Goal: Complete application form: Complete application form

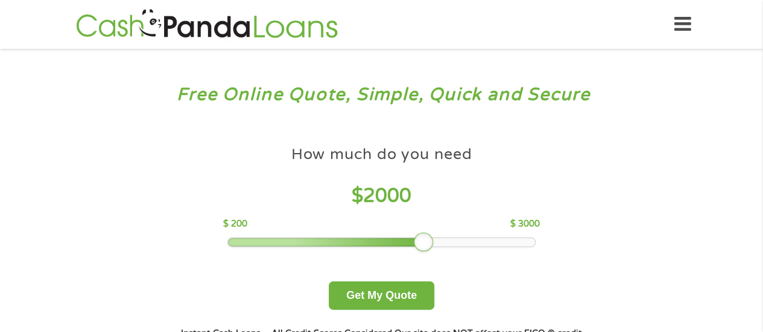
drag, startPoint x: 314, startPoint y: 240, endPoint x: 422, endPoint y: 238, distance: 108.6
click at [422, 238] on div at bounding box center [423, 242] width 19 height 19
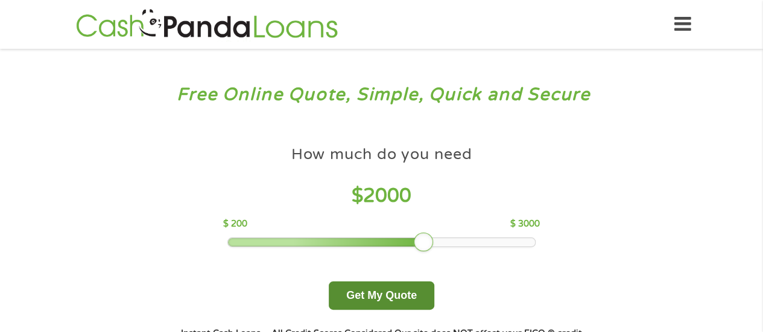
click at [379, 297] on button "Get My Quote" at bounding box center [382, 296] width 106 height 28
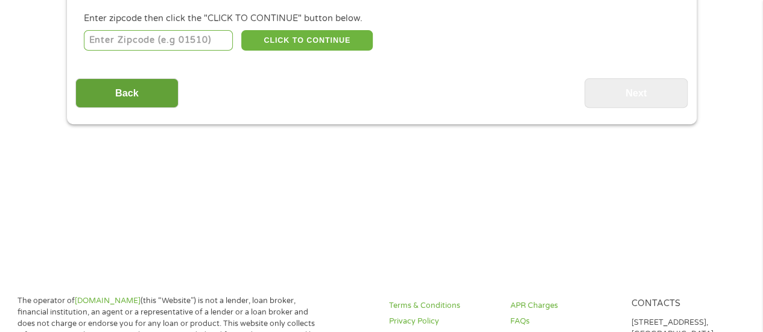
scroll to position [100, 0]
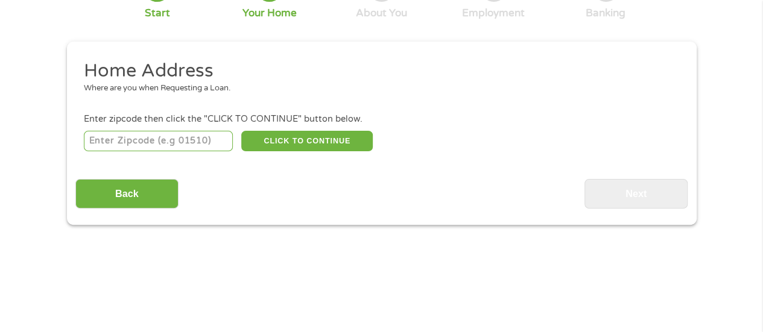
click at [180, 136] on input "number" at bounding box center [158, 141] width 149 height 21
type input "32073"
click at [264, 146] on button "CLICK TO CONTINUE" at bounding box center [307, 141] width 132 height 21
type input "32073"
type input "Orange Park"
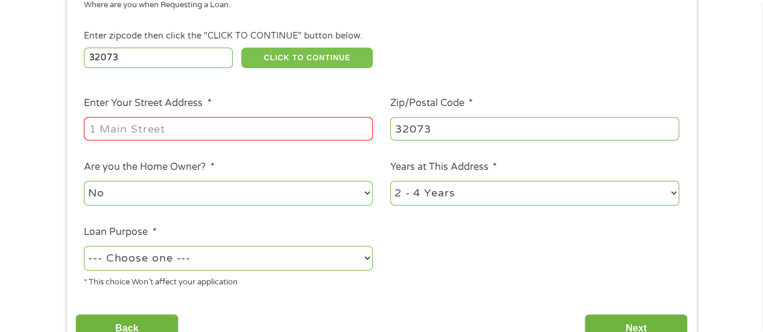
scroll to position [201, 0]
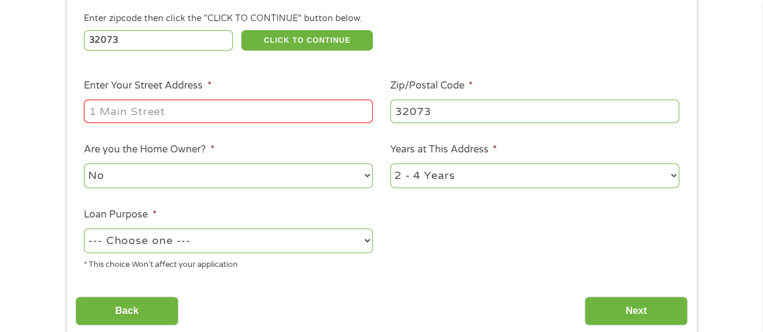
click at [213, 106] on input "Enter Your Street Address *" at bounding box center [228, 111] width 289 height 23
type input "728 Arran Court"
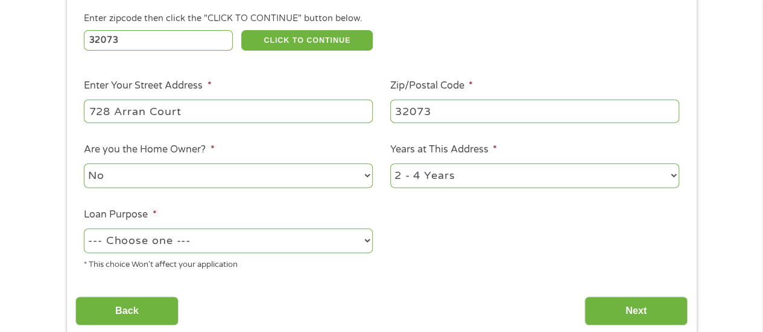
click at [458, 171] on select "1 Year or less 1 - 2 Years 2 - 4 Years Over 4 Years" at bounding box center [534, 176] width 289 height 25
select select "60months"
click at [390, 164] on select "1 Year or less 1 - 2 Years 2 - 4 Years Over 4 Years" at bounding box center [534, 176] width 289 height 25
click at [279, 171] on select "No Yes" at bounding box center [228, 176] width 289 height 25
click at [278, 171] on select "No Yes" at bounding box center [228, 176] width 289 height 25
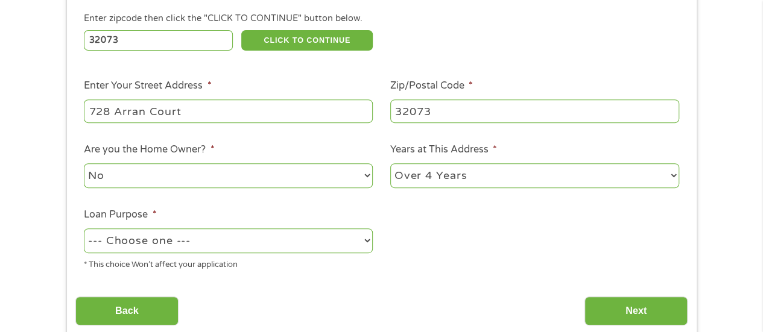
click at [261, 239] on select "--- Choose one --- Pay Bills Debt Consolidation Home Improvement Major Purchase…" at bounding box center [228, 241] width 289 height 25
select select "paybills"
click at [84, 229] on select "--- Choose one --- Pay Bills Debt Consolidation Home Improvement Major Purchase…" at bounding box center [228, 241] width 289 height 25
click at [303, 267] on div "* This choice Won’t affect your application" at bounding box center [228, 263] width 289 height 16
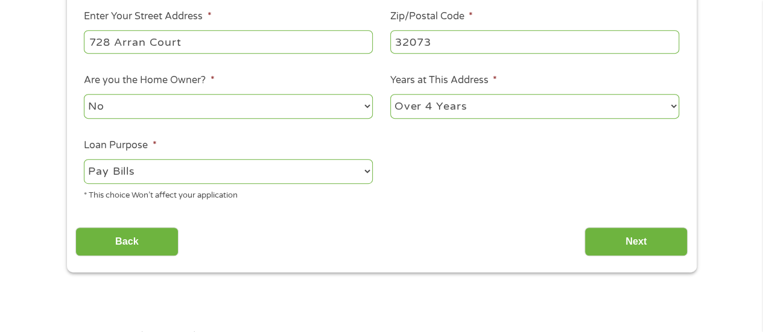
scroll to position [302, 0]
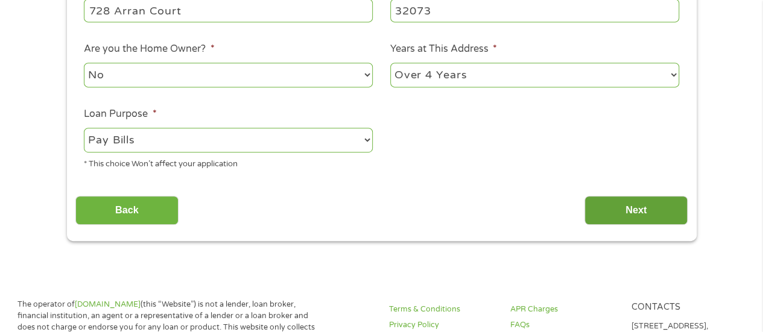
click at [655, 214] on input "Next" at bounding box center [636, 211] width 103 height 30
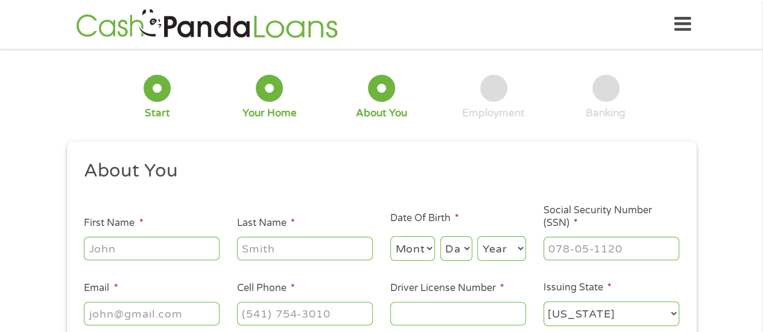
scroll to position [100, 0]
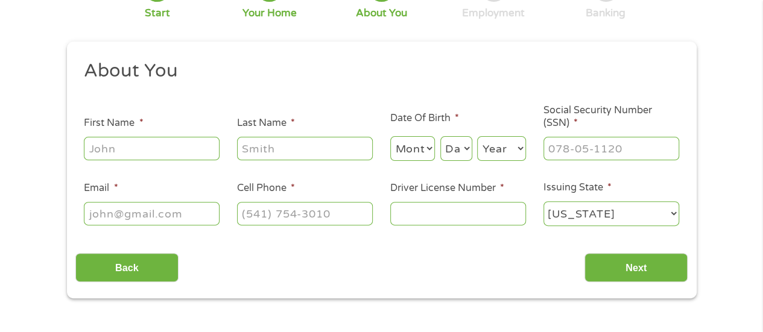
click at [176, 153] on input "First Name *" at bounding box center [152, 148] width 136 height 23
type input "Daniel"
type input "Rhoades"
type input "Rhoadesd22@gmail.com"
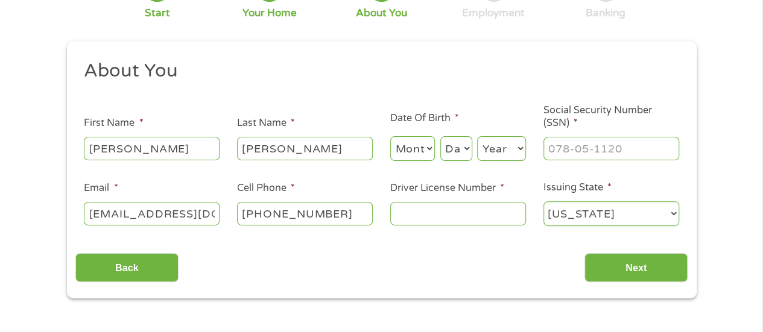
click at [296, 214] on input "(904) 613-5085" at bounding box center [305, 213] width 136 height 23
type input "(904) 629-0556"
click at [566, 151] on input "___-__-____" at bounding box center [612, 148] width 136 height 23
type input "229-41-0835"
click at [418, 154] on select "Month 1 2 3 4 5 6 7 8 9 10 11 12" at bounding box center [412, 148] width 45 height 25
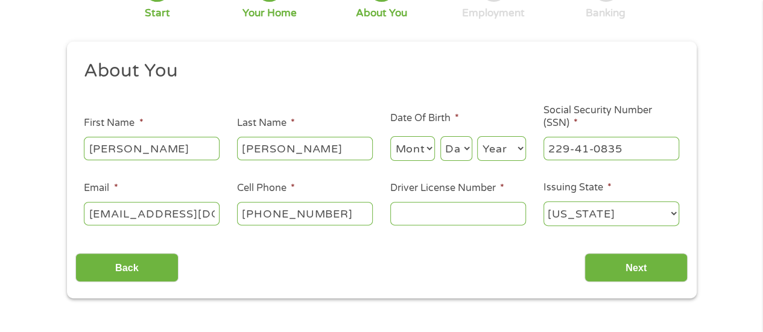
click at [547, 81] on h2 "About You" at bounding box center [377, 71] width 586 height 24
click at [417, 154] on select "Month 1 2 3 4 5 6 7 8 9 10 11 12" at bounding box center [412, 148] width 45 height 25
select select "12"
click at [390, 136] on select "Month 1 2 3 4 5 6 7 8 9 10 11 12" at bounding box center [412, 148] width 45 height 25
click at [455, 139] on select "Day 1 2 3 4 5 6 7 8 9 10 11 12 13 14 15 16 17 18 19 20 21 22 23 24 25 26 27 28 …" at bounding box center [456, 148] width 32 height 25
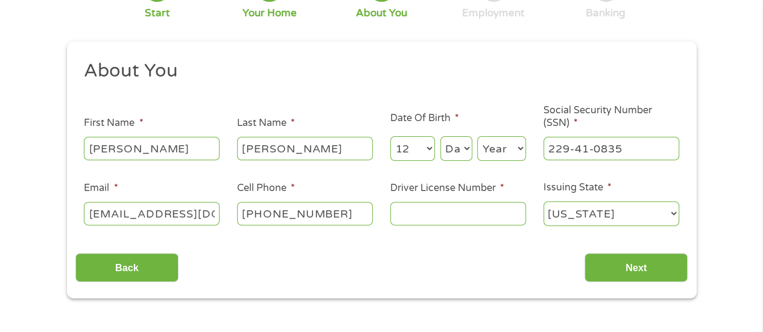
select select "27"
click at [440, 136] on select "Day 1 2 3 4 5 6 7 8 9 10 11 12 13 14 15 16 17 18 19 20 21 22 23 24 25 26 27 28 …" at bounding box center [456, 148] width 32 height 25
click at [501, 150] on select "Year 2007 2006 2005 2004 2003 2002 2001 2000 1999 1998 1997 1996 1995 1994 1993…" at bounding box center [501, 148] width 49 height 25
select select "1986"
click at [477, 136] on select "Year 2007 2006 2005 2004 2003 2002 2001 2000 1999 1998 1997 1996 1995 1994 1993…" at bounding box center [501, 148] width 49 height 25
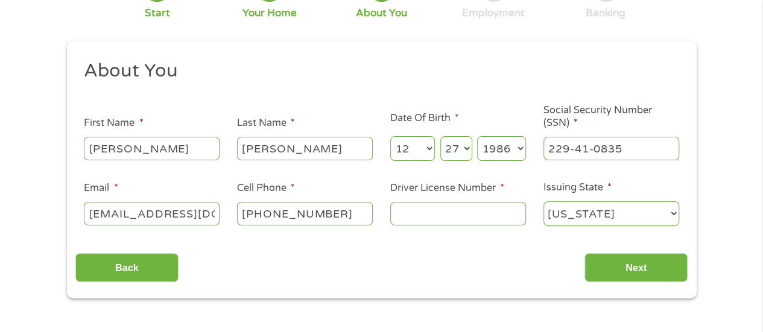
scroll to position [201, 0]
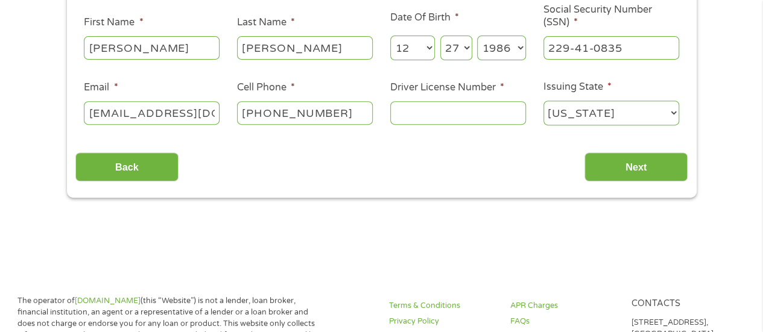
click at [436, 113] on input "Driver License Number *" at bounding box center [458, 112] width 136 height 23
type input "r214007843000"
click at [428, 51] on select "Month 1 2 3 4 5 6 7 8 9 10 11 12" at bounding box center [412, 48] width 45 height 25
select select "10"
click at [390, 36] on select "Month 1 2 3 4 5 6 7 8 9 10 11 12" at bounding box center [412, 48] width 45 height 25
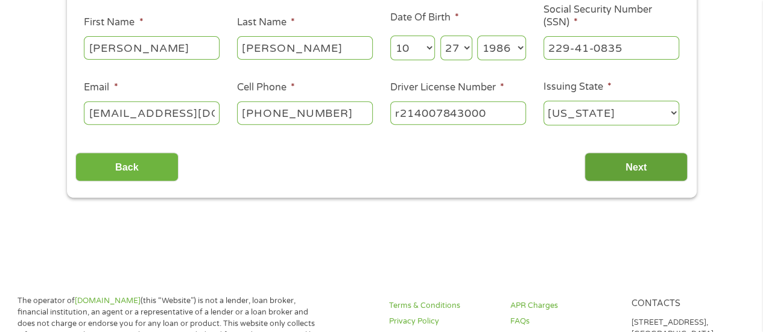
click at [635, 165] on input "Next" at bounding box center [636, 168] width 103 height 30
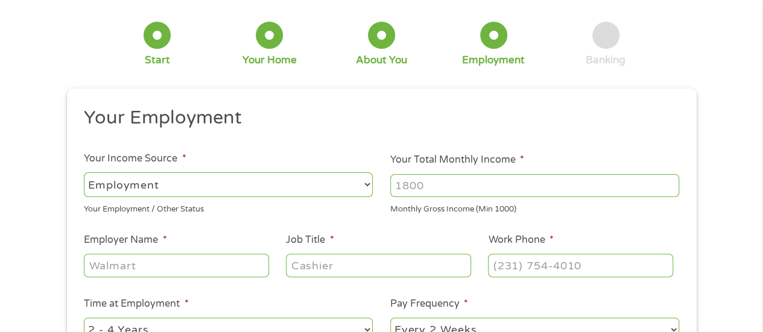
scroll to position [100, 0]
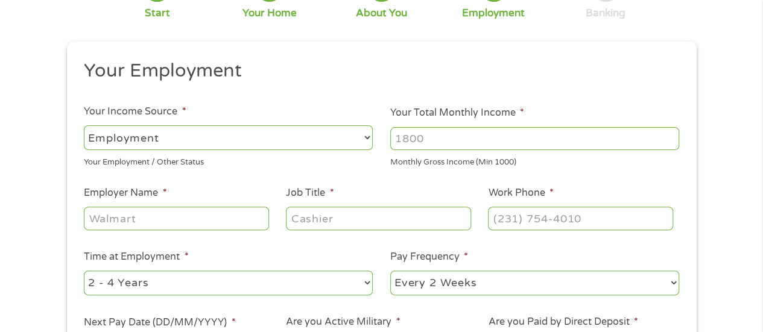
click at [340, 137] on select "--- Choose one --- Employment Self Employed Benefits" at bounding box center [228, 137] width 289 height 25
select select "benefits"
click at [84, 125] on select "--- Choose one --- Employment Self Employed Benefits" at bounding box center [228, 137] width 289 height 25
type input "Other"
type input "(904) 629-0556"
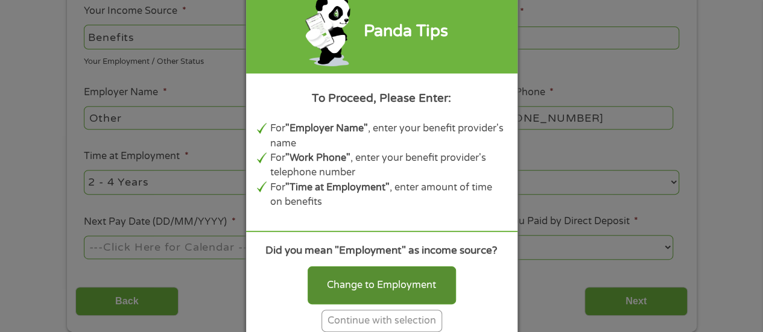
scroll to position [302, 0]
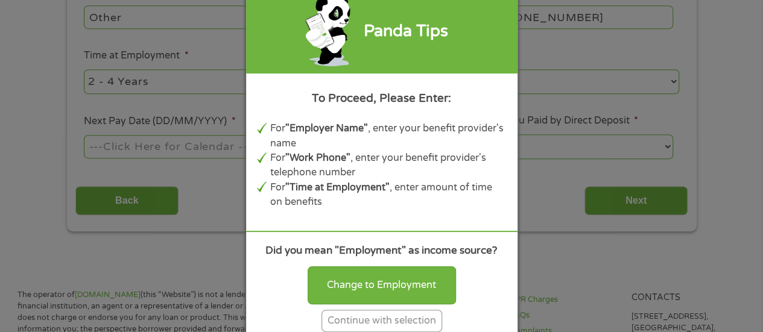
click at [394, 318] on div "Continue with selection" at bounding box center [382, 321] width 121 height 22
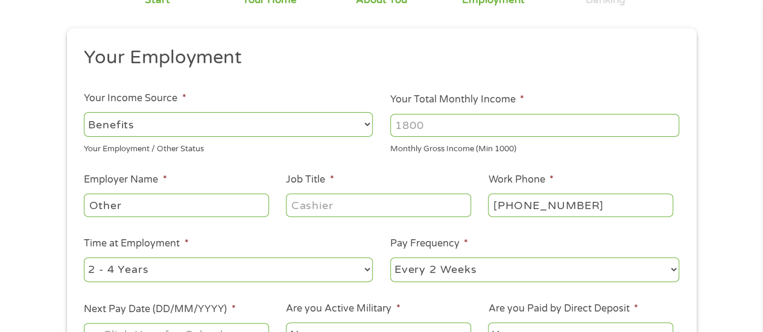
scroll to position [100, 0]
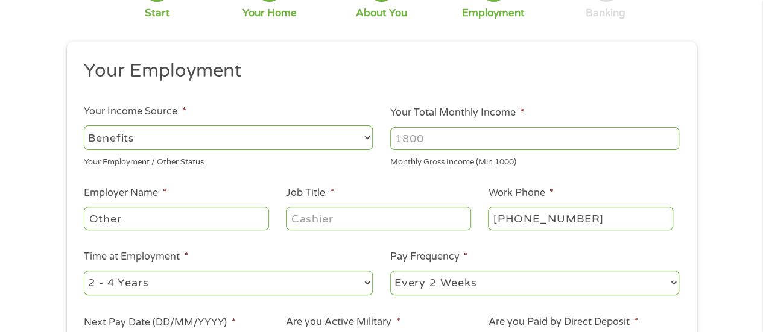
click at [433, 142] on input "Your Total Monthly Income *" at bounding box center [534, 138] width 289 height 23
type input "4200"
click at [184, 220] on input "Other" at bounding box center [176, 218] width 185 height 23
click at [315, 221] on input "Job Title *" at bounding box center [378, 218] width 185 height 23
click at [193, 217] on input "Other" at bounding box center [176, 218] width 185 height 23
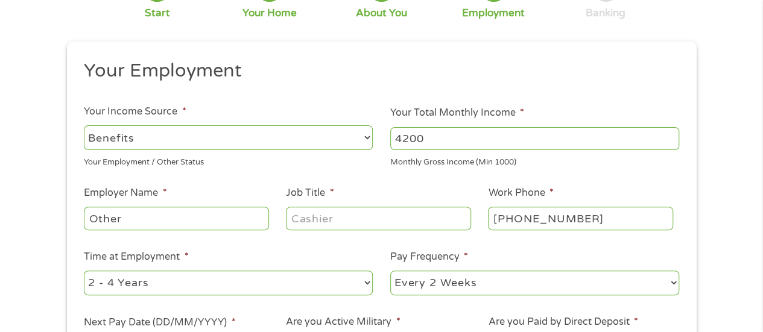
click at [194, 217] on input "Other" at bounding box center [176, 218] width 185 height 23
type input "Dept. Veterans Affairs"
click at [330, 222] on input "Job Title *" at bounding box center [378, 218] width 185 height 23
type input "Veteran"
click at [561, 218] on input "(904) 629-0556" at bounding box center [580, 218] width 185 height 23
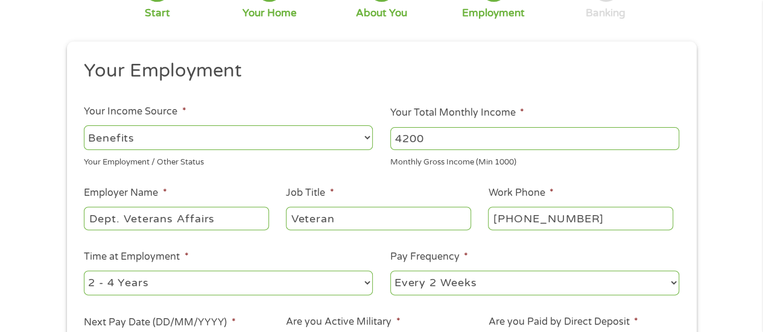
click at [589, 218] on input "(904) 629-0556" at bounding box center [580, 218] width 185 height 23
click at [556, 219] on input "(904) 629-0556" at bounding box center [580, 218] width 185 height 23
click at [557, 219] on input "(904) 613-____" at bounding box center [580, 218] width 185 height 23
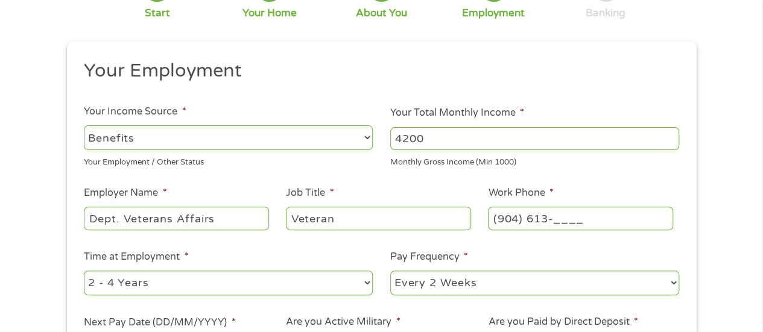
click at [567, 220] on input "(904) 613-____" at bounding box center [580, 218] width 185 height 23
click at [556, 223] on input "(904) 613-____" at bounding box center [580, 218] width 185 height 23
drag, startPoint x: 564, startPoint y: 217, endPoint x: 489, endPoint y: 218, distance: 74.2
click at [490, 217] on input "(904) 613-____" at bounding box center [580, 218] width 185 height 23
type input "(352) 340-9481"
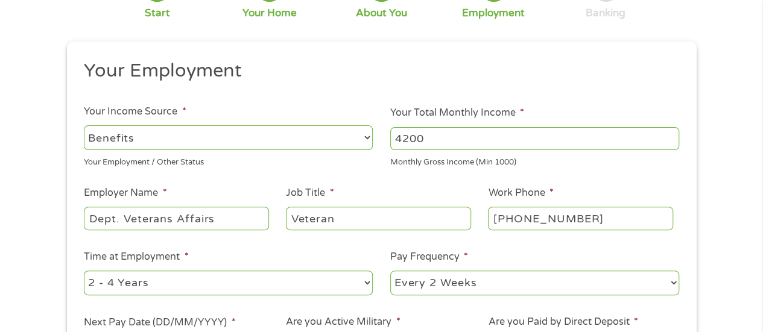
click at [507, 253] on li "Pay Frequency * --- Choose one --- Every 2 Weeks Every Week Monthly Semi-Monthly" at bounding box center [535, 274] width 306 height 48
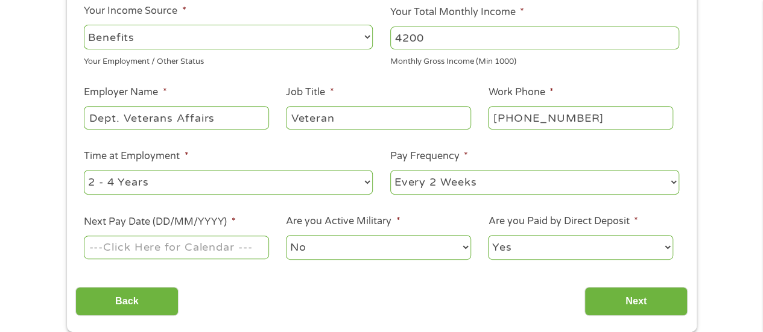
click at [562, 188] on select "--- Choose one --- Every 2 Weeks Every Week Monthly Semi-Monthly" at bounding box center [534, 182] width 289 height 25
select select "monthly"
click at [390, 170] on select "--- Choose one --- Every 2 Weeks Every Week Monthly Semi-Monthly" at bounding box center [534, 182] width 289 height 25
click at [401, 240] on select "No Yes" at bounding box center [378, 247] width 185 height 25
click at [402, 240] on select "No Yes" at bounding box center [378, 247] width 185 height 25
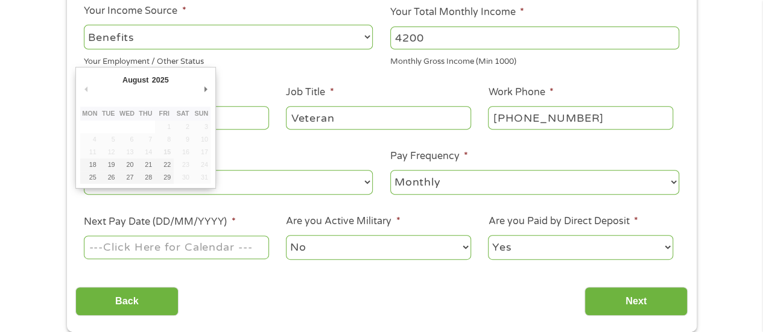
click at [249, 250] on input "Next Pay Date (DD/MM/YYYY) *" at bounding box center [176, 247] width 185 height 23
click at [168, 126] on td "1" at bounding box center [164, 127] width 19 height 13
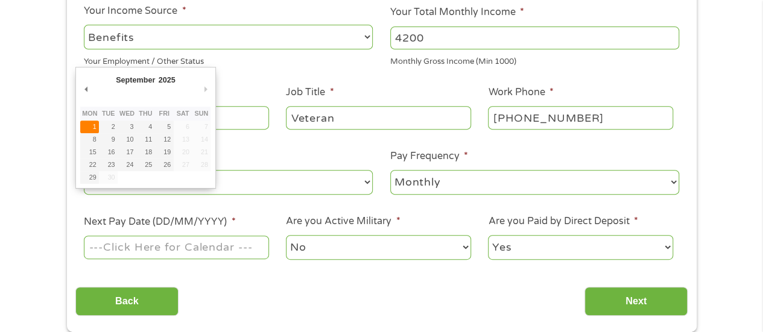
type input "01/09/2025"
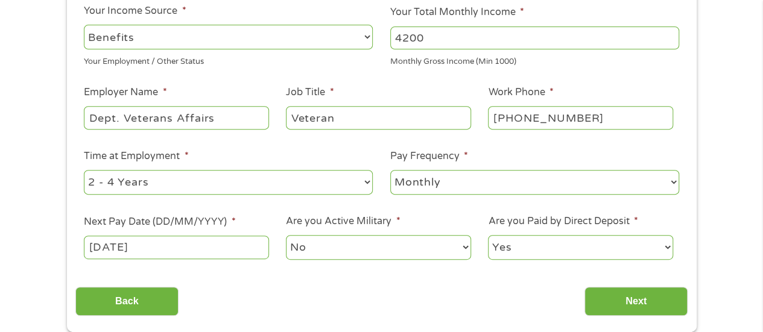
click at [138, 246] on input "01/09/2025" at bounding box center [176, 247] width 185 height 23
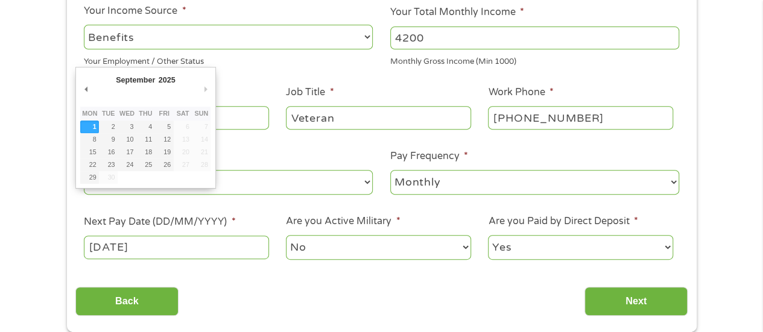
click at [303, 283] on div "Back Next" at bounding box center [381, 297] width 612 height 38
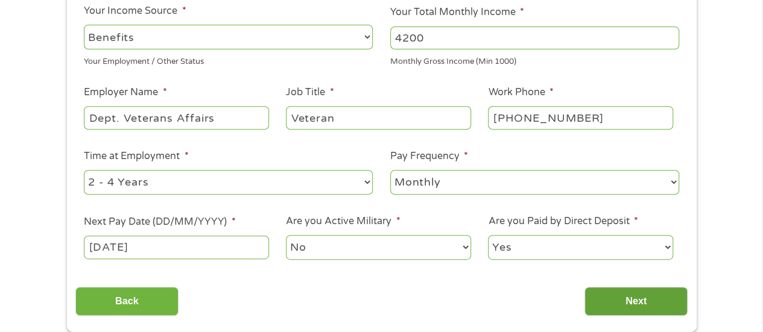
click at [621, 299] on input "Next" at bounding box center [636, 302] width 103 height 30
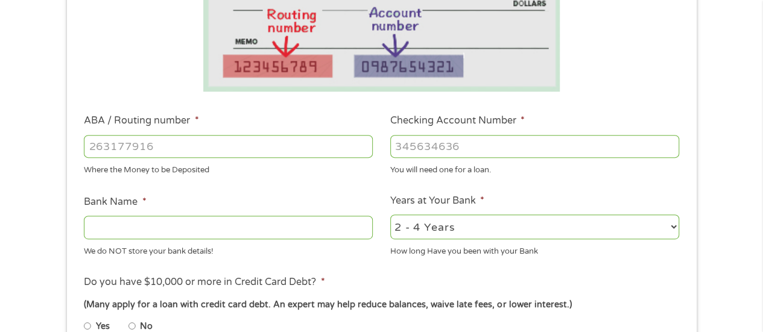
scroll to position [302, 0]
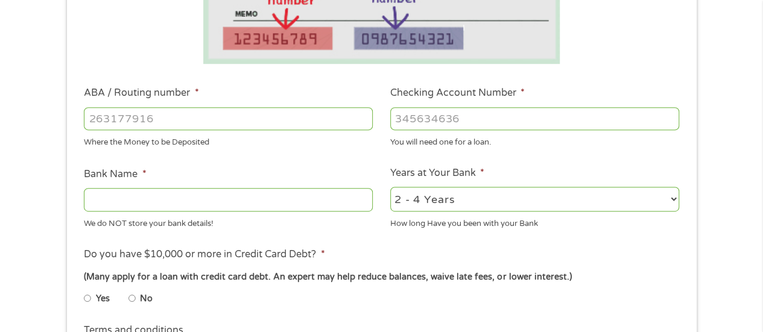
click at [261, 114] on input "ABA / Routing number *" at bounding box center [228, 118] width 289 height 23
click at [459, 203] on select "2 - 4 Years 6 - 12 Months 1 - 2 Years Over 4 Years" at bounding box center [534, 199] width 289 height 25
select select "60months"
click at [390, 188] on select "2 - 4 Years 6 - 12 Months 1 - 2 Years Over 4 Years" at bounding box center [534, 199] width 289 height 25
click at [481, 121] on input "Checking Account Number *" at bounding box center [534, 118] width 289 height 23
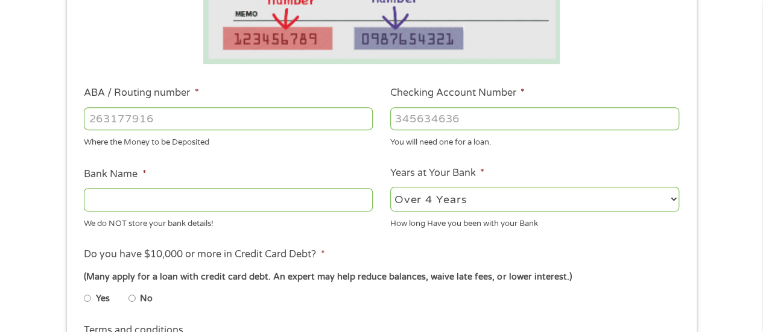
paste input "-1"
click at [522, 120] on input "Checking Account Number *" at bounding box center [534, 118] width 289 height 23
click at [669, 121] on input "-1" at bounding box center [534, 118] width 289 height 23
click at [672, 116] on input "0" at bounding box center [534, 118] width 289 height 23
click at [672, 116] on input "1" at bounding box center [534, 118] width 289 height 23
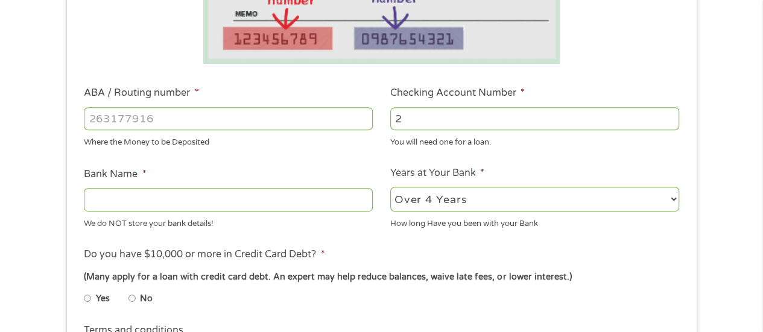
click at [672, 116] on input "2" at bounding box center [534, 118] width 289 height 23
click at [672, 124] on input "1" at bounding box center [534, 118] width 289 height 23
click at [670, 121] on input "0" at bounding box center [534, 118] width 289 height 23
click at [670, 121] on input "-1" at bounding box center [534, 118] width 289 height 23
click at [670, 121] on input "-2" at bounding box center [534, 118] width 289 height 23
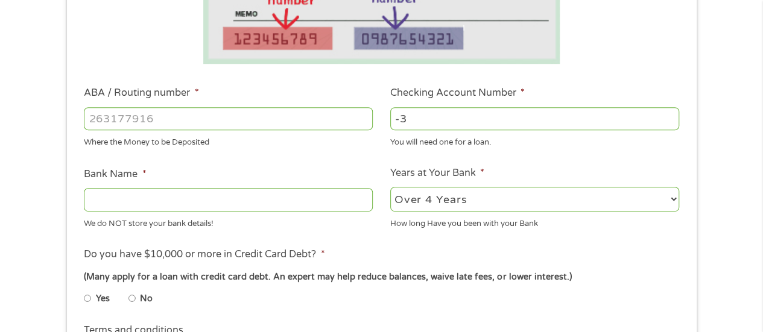
click at [670, 121] on input "-3" at bounding box center [534, 118] width 289 height 23
click at [670, 114] on input "-2" at bounding box center [534, 118] width 289 height 23
click at [670, 114] on input "-1" at bounding box center [534, 118] width 289 height 23
click at [670, 114] on input "0" at bounding box center [534, 118] width 289 height 23
click at [670, 114] on input "1" at bounding box center [534, 118] width 289 height 23
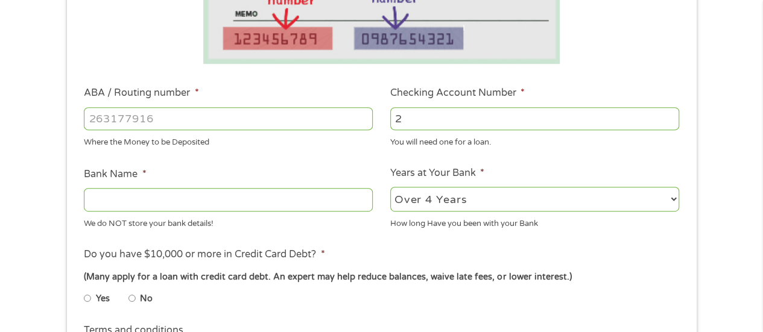
click at [670, 114] on input "2" at bounding box center [534, 118] width 289 height 23
click at [670, 114] on input "3" at bounding box center [534, 118] width 289 height 23
click at [670, 114] on input "4" at bounding box center [534, 118] width 289 height 23
click at [670, 114] on input "5" at bounding box center [534, 118] width 289 height 23
click at [670, 114] on input "6" at bounding box center [534, 118] width 289 height 23
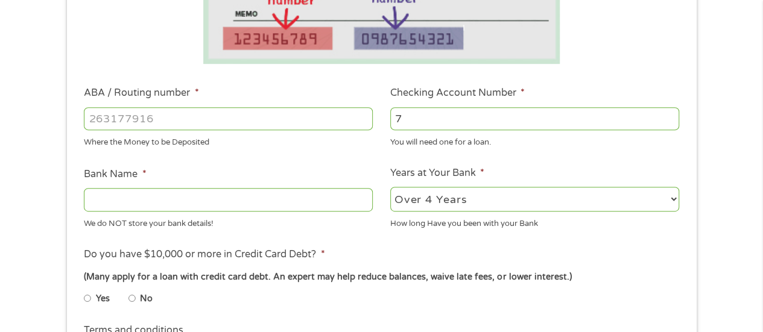
click at [670, 114] on input "7" at bounding box center [534, 118] width 289 height 23
drag, startPoint x: 440, startPoint y: 116, endPoint x: 358, endPoint y: 114, distance: 81.5
click at [358, 114] on ul "Bank Information Where do you want the funds deposited? ABA / Routing number * …" at bounding box center [381, 158] width 612 height 601
paste input "number"
click at [478, 119] on input "717" at bounding box center [534, 118] width 289 height 23
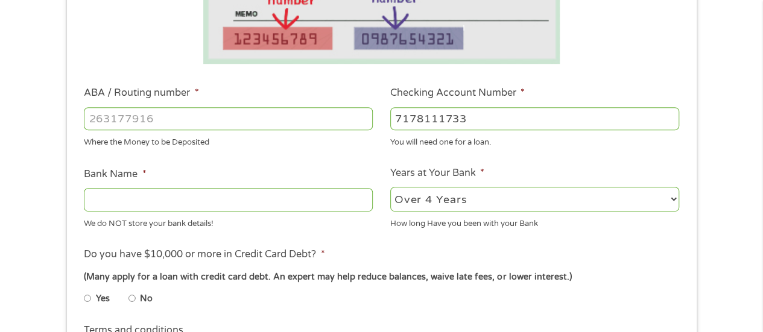
type input "7178111733"
click at [163, 118] on input "ABA / Routing number *" at bounding box center [228, 118] width 289 height 23
type input "256074974"
type input "NAVY FEDERAL CREDIT UNION"
type input "256074974"
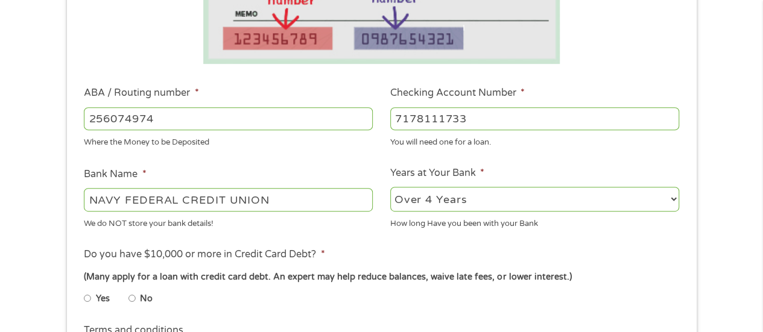
click at [343, 243] on ul "Bank Information Where do you want the funds deposited? ABA / Routing number * …" at bounding box center [381, 158] width 612 height 601
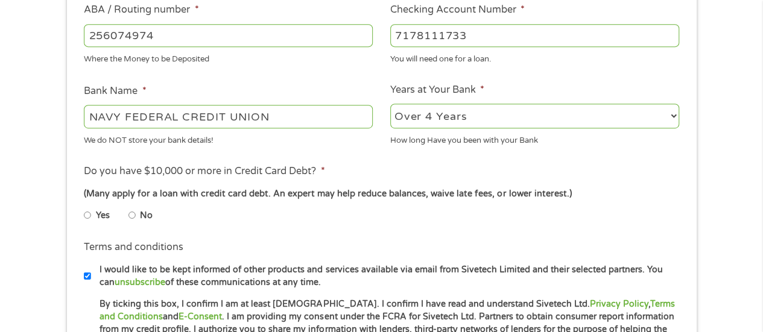
scroll to position [402, 0]
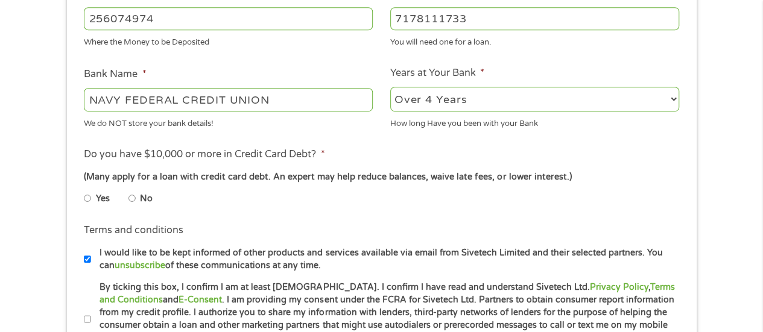
click at [132, 200] on input "No" at bounding box center [132, 198] width 7 height 19
radio input "true"
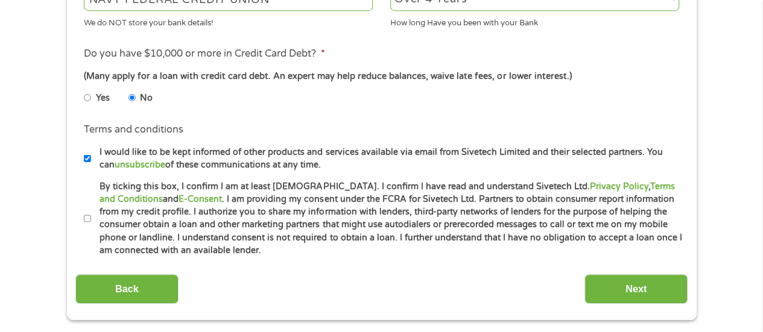
click at [89, 217] on input "By ticking this box, I confirm I am at least 18 years old. I confirm I have rea…" at bounding box center [87, 218] width 7 height 19
checkbox input "true"
click at [641, 287] on input "Next" at bounding box center [636, 290] width 103 height 30
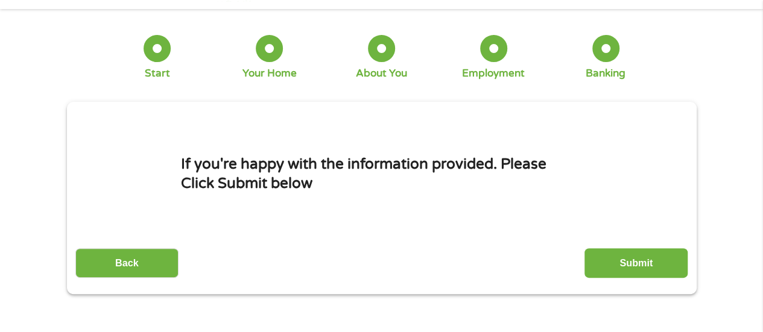
scroll to position [0, 0]
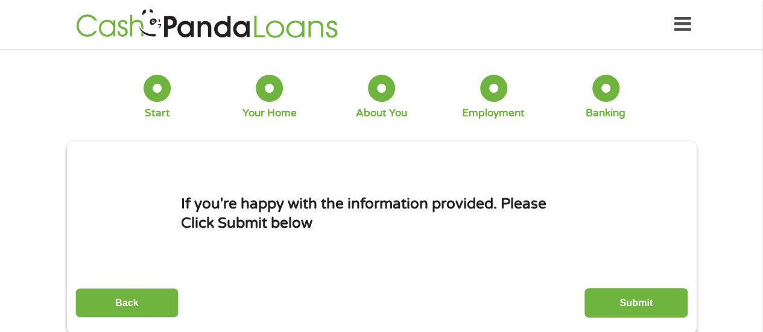
click at [610, 299] on input "Submit" at bounding box center [636, 303] width 103 height 30
